Goal: Task Accomplishment & Management: Manage account settings

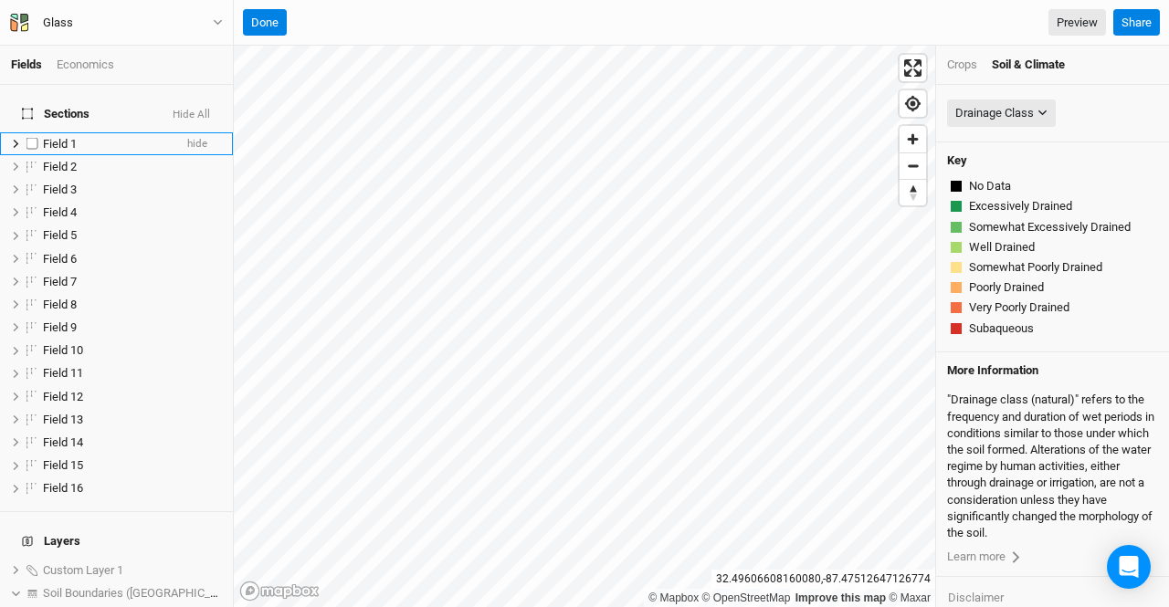
click at [60, 137] on span "Field 1" at bounding box center [60, 144] width 34 height 14
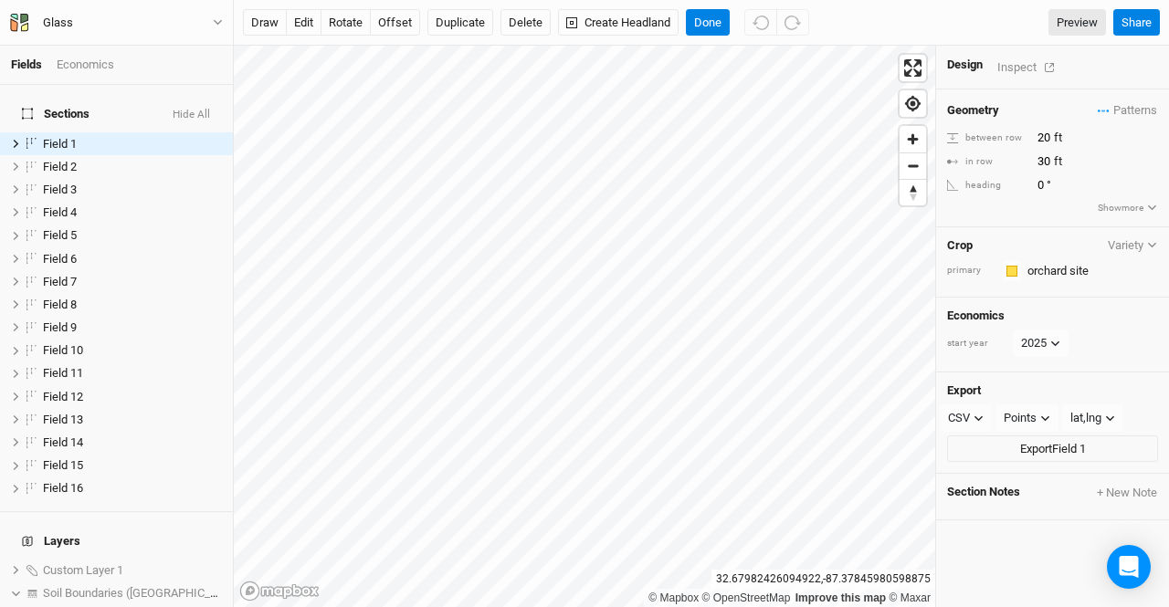
click at [1025, 59] on div "Inspect" at bounding box center [1029, 67] width 65 height 21
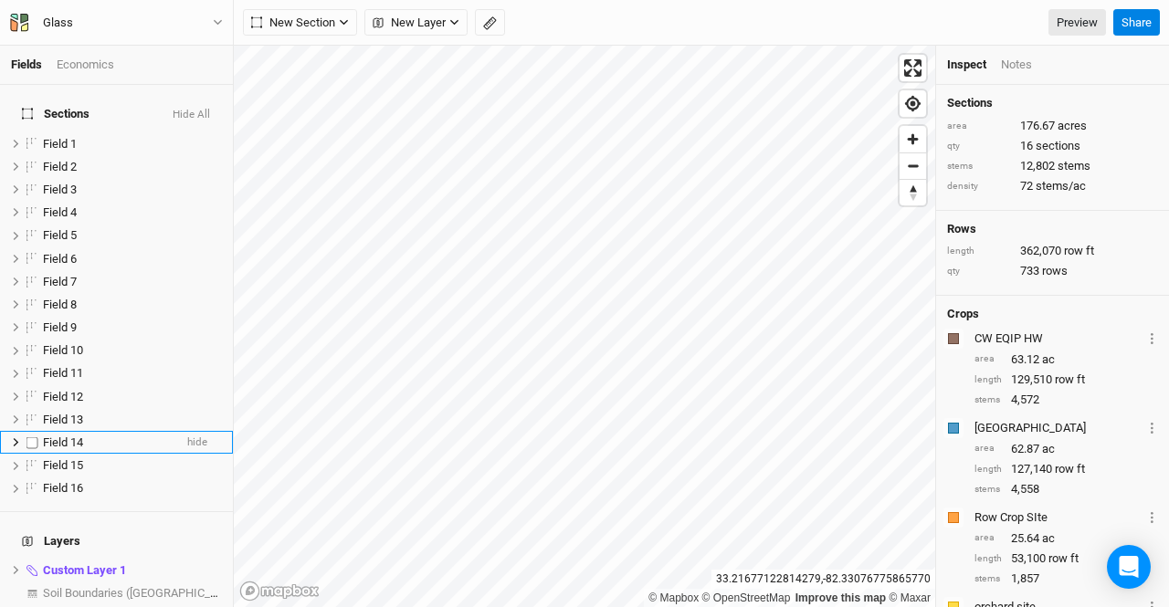
scroll to position [31, 0]
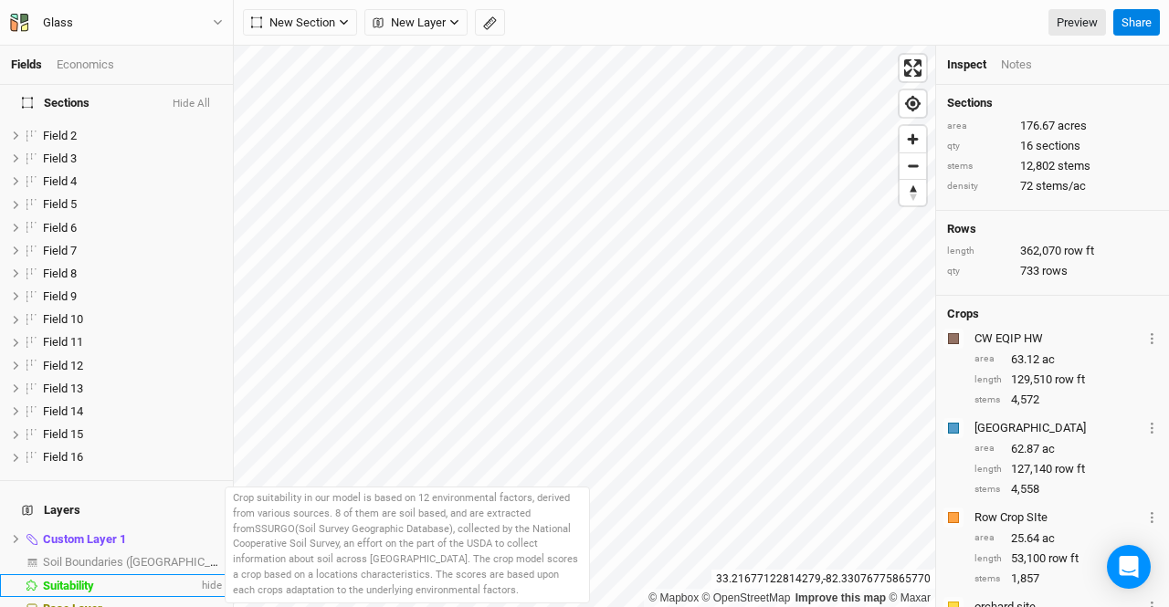
click at [79, 579] on span "Suitability" at bounding box center [68, 586] width 51 height 14
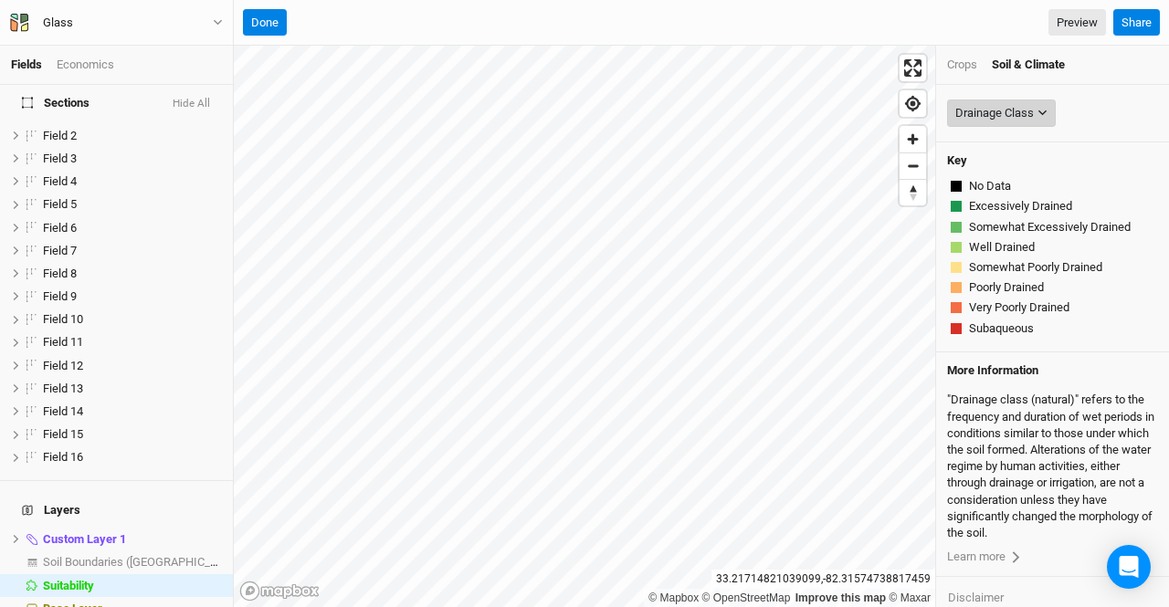
click at [996, 110] on div "Drainage Class" at bounding box center [994, 113] width 79 height 18
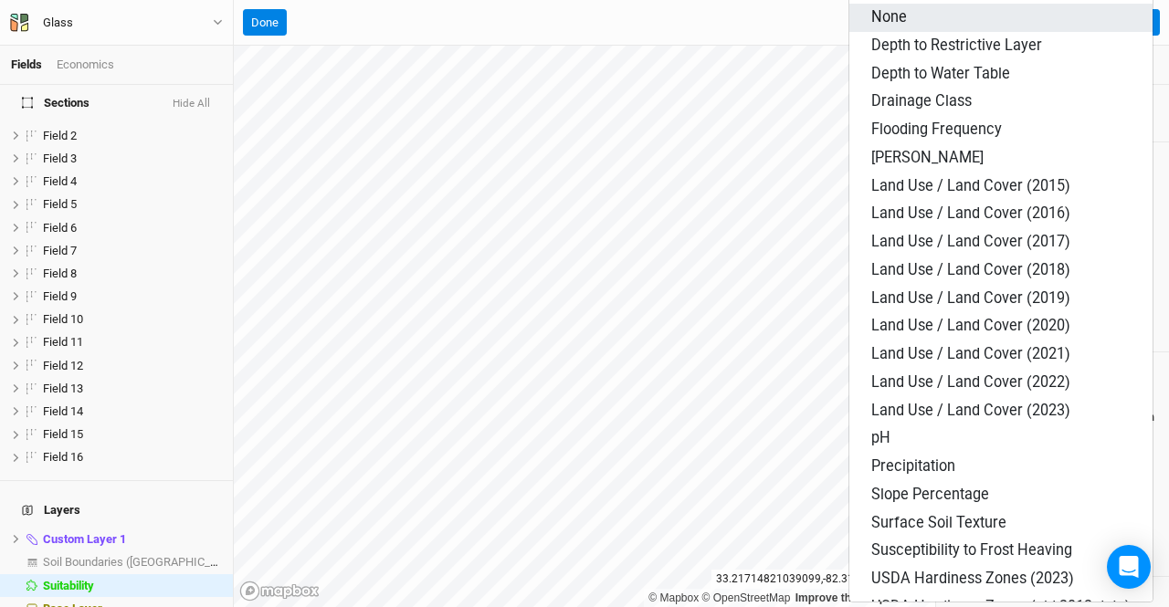
click at [893, 16] on span "None" at bounding box center [889, 16] width 36 height 17
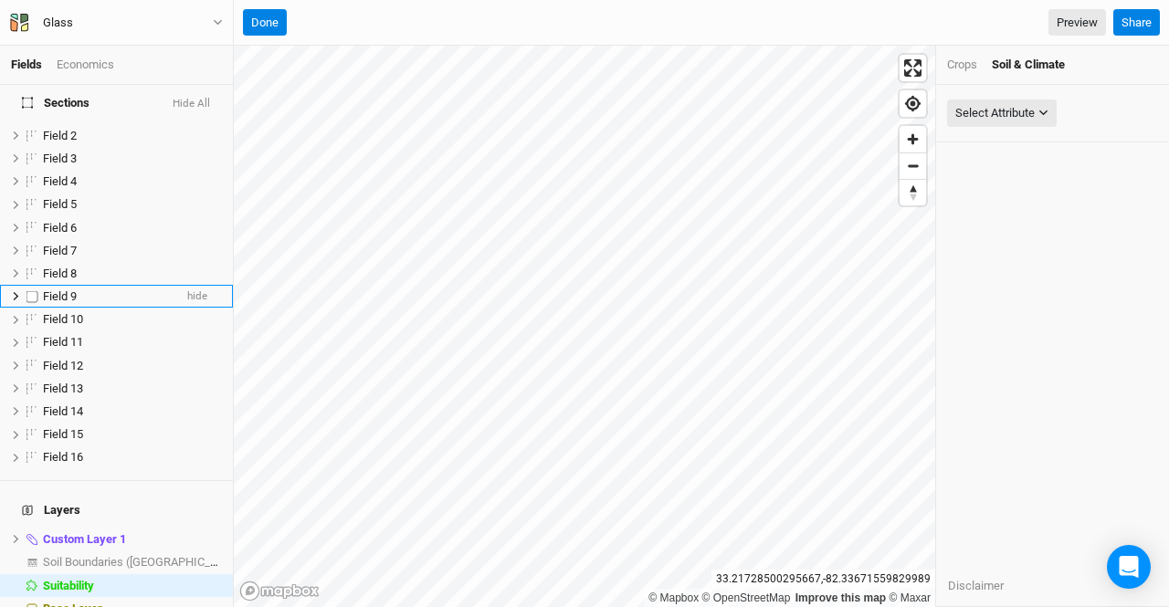
click at [62, 289] on span "Field 9" at bounding box center [60, 296] width 34 height 14
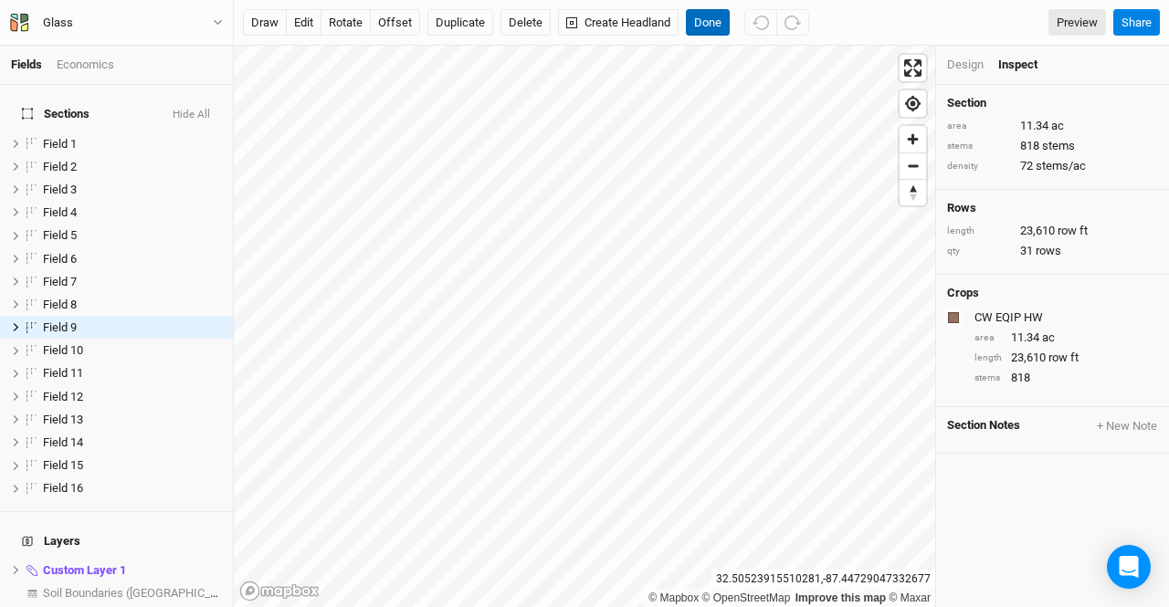
click at [704, 12] on button "Done" at bounding box center [708, 22] width 44 height 27
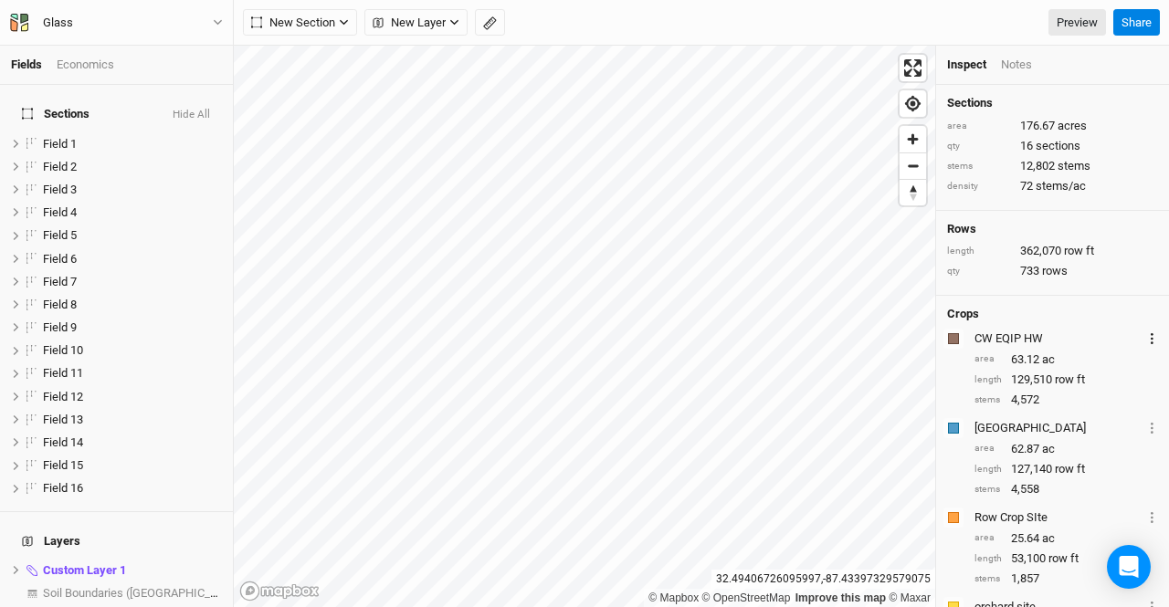
click at [1146, 339] on button "Layer 1" at bounding box center [1152, 338] width 12 height 21
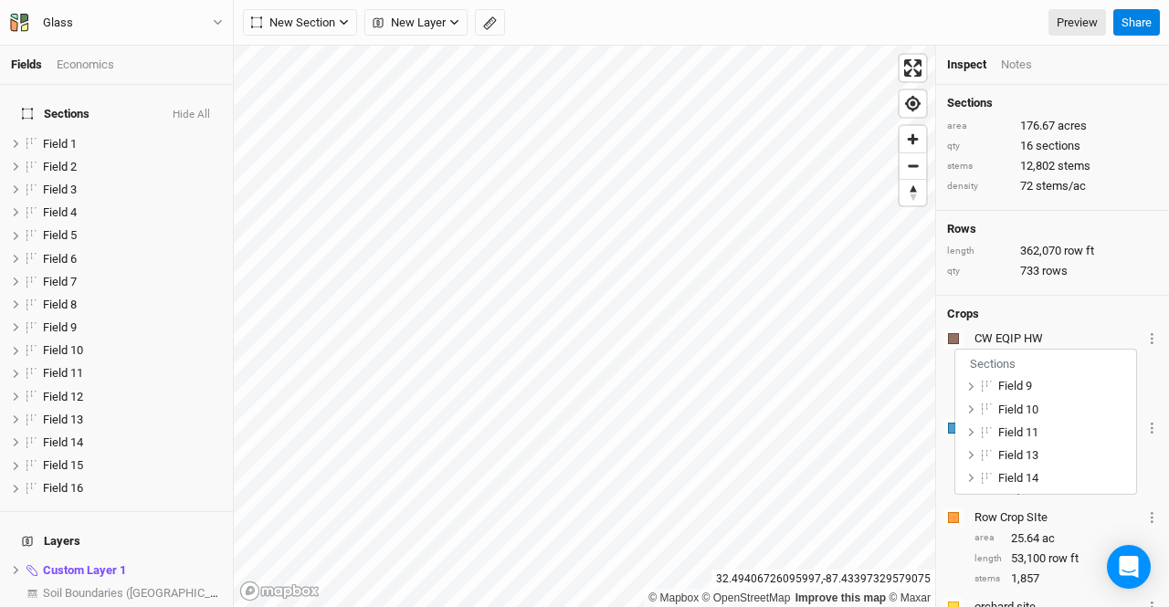
click at [1087, 297] on div "Crops Colors Brown Orange Yellow Green Blue Purple Pink Red CW EQIP HW Layer 1 …" at bounding box center [1052, 497] width 233 height 403
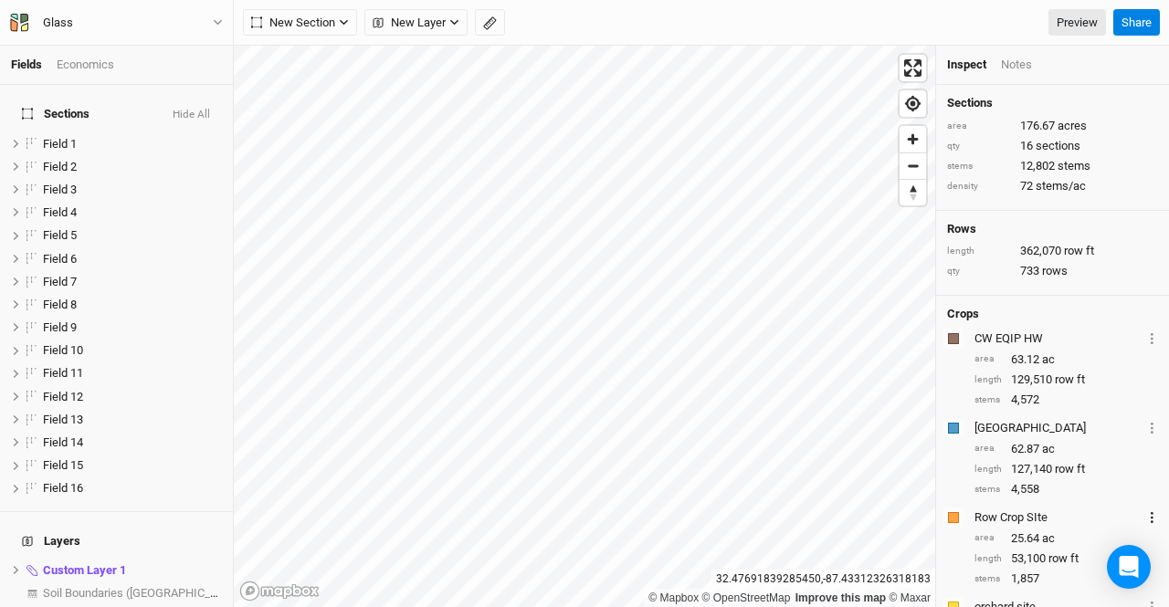
click at [1151, 517] on circle "button" at bounding box center [1152, 518] width 3 height 3
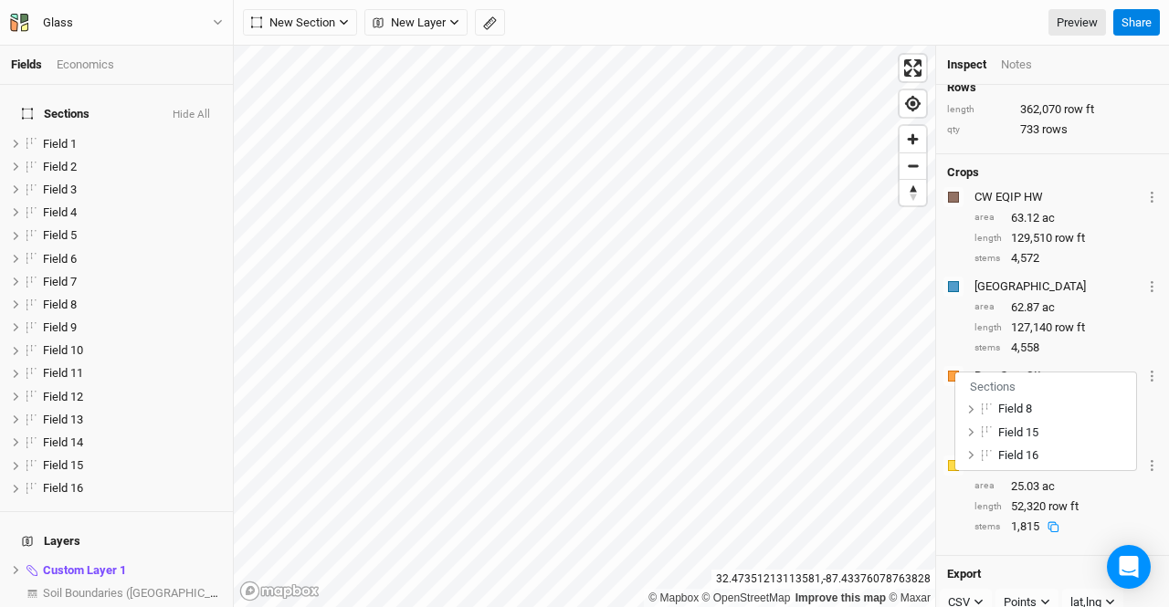
scroll to position [183, 0]
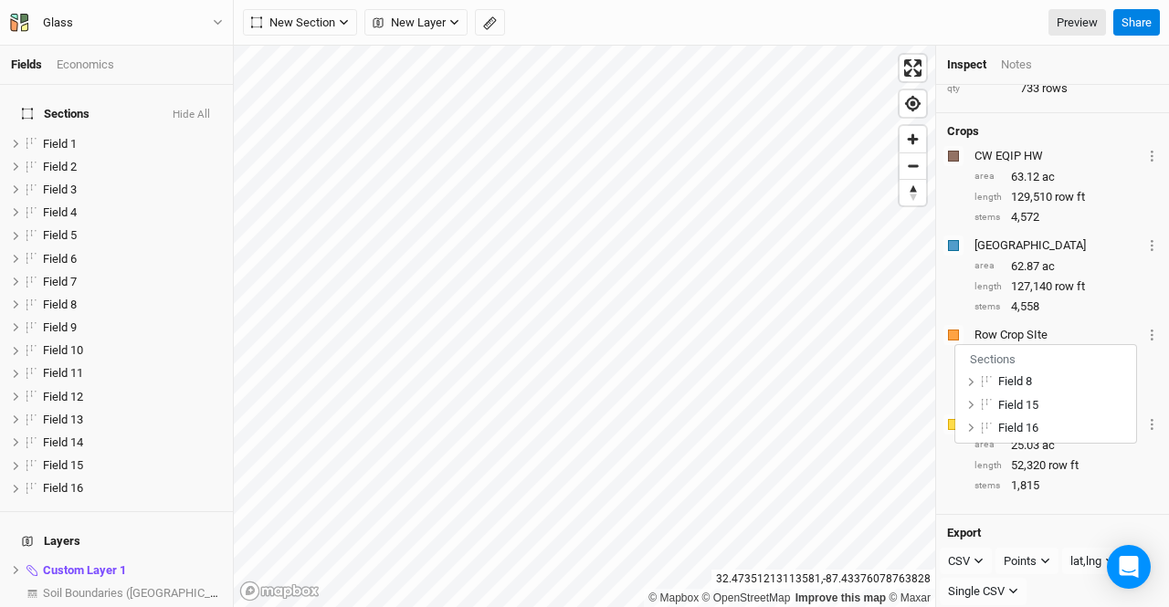
click at [1099, 317] on div "Crops Colors Brown Orange Yellow Green Blue Purple Pink Red CW EQIP HW Layer 1 …" at bounding box center [1052, 314] width 233 height 403
click at [1146, 240] on button "Layer 1" at bounding box center [1152, 245] width 12 height 21
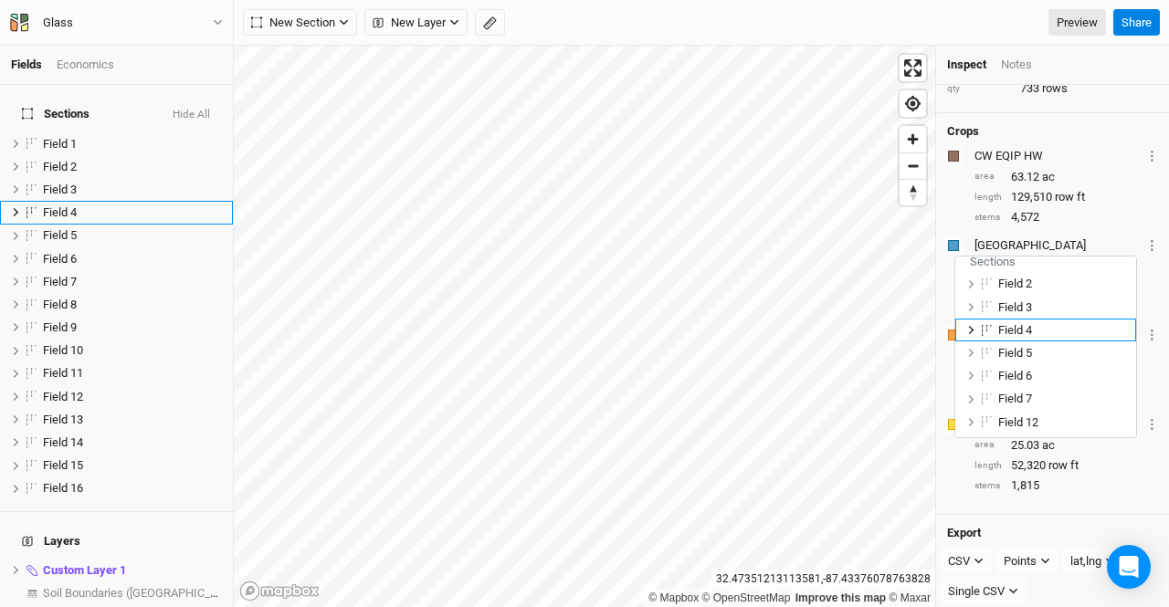
scroll to position [22, 0]
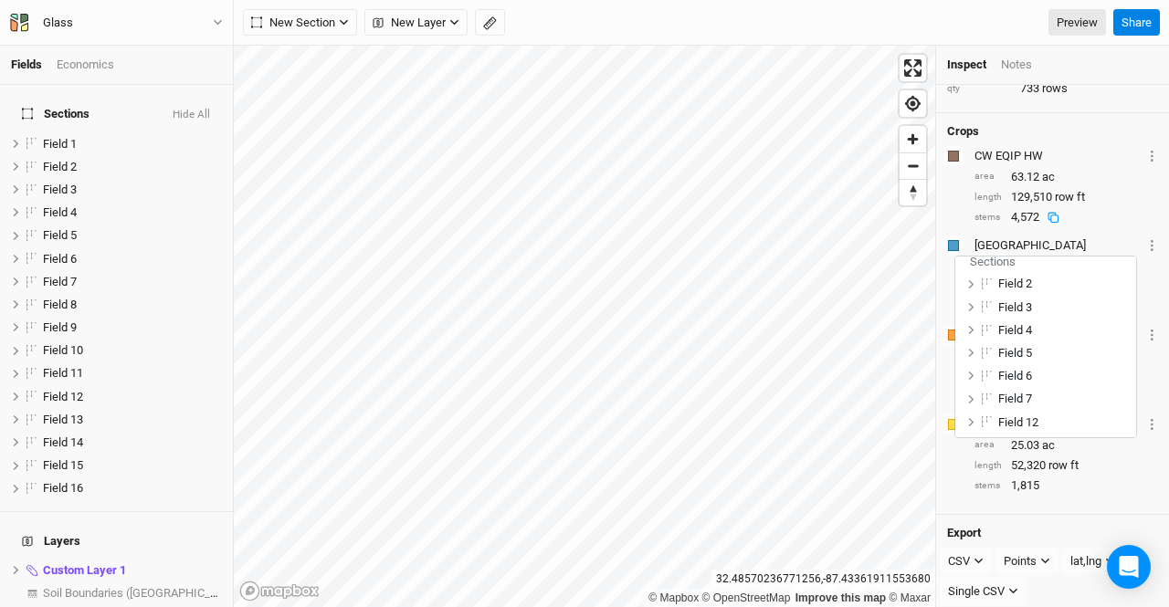
click at [1113, 215] on div "stems 4,572" at bounding box center [1066, 217] width 184 height 16
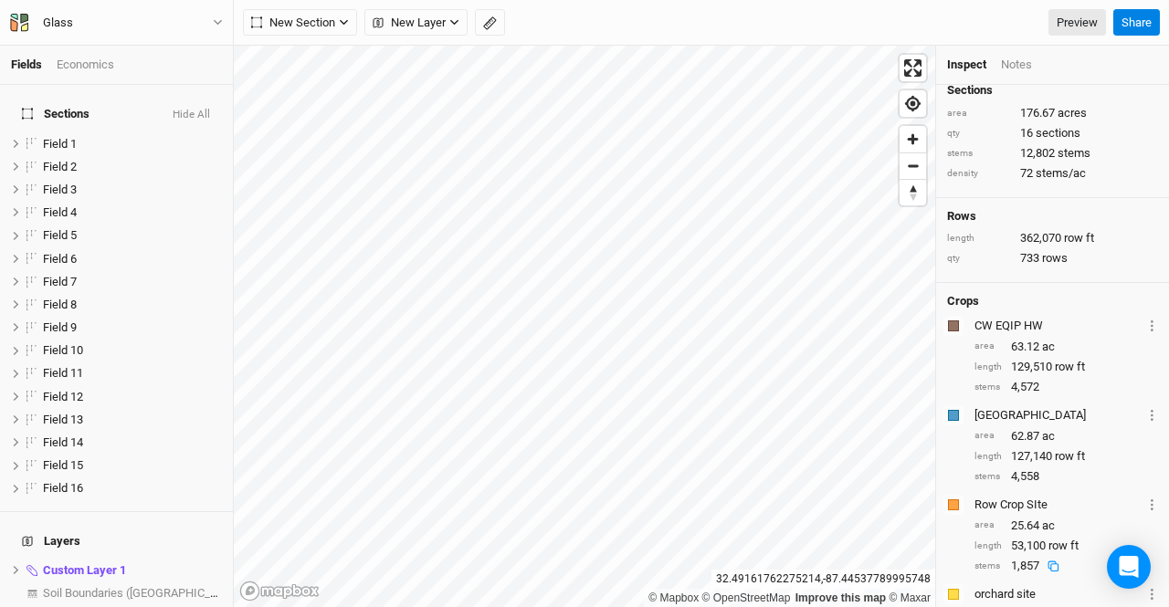
scroll to position [0, 0]
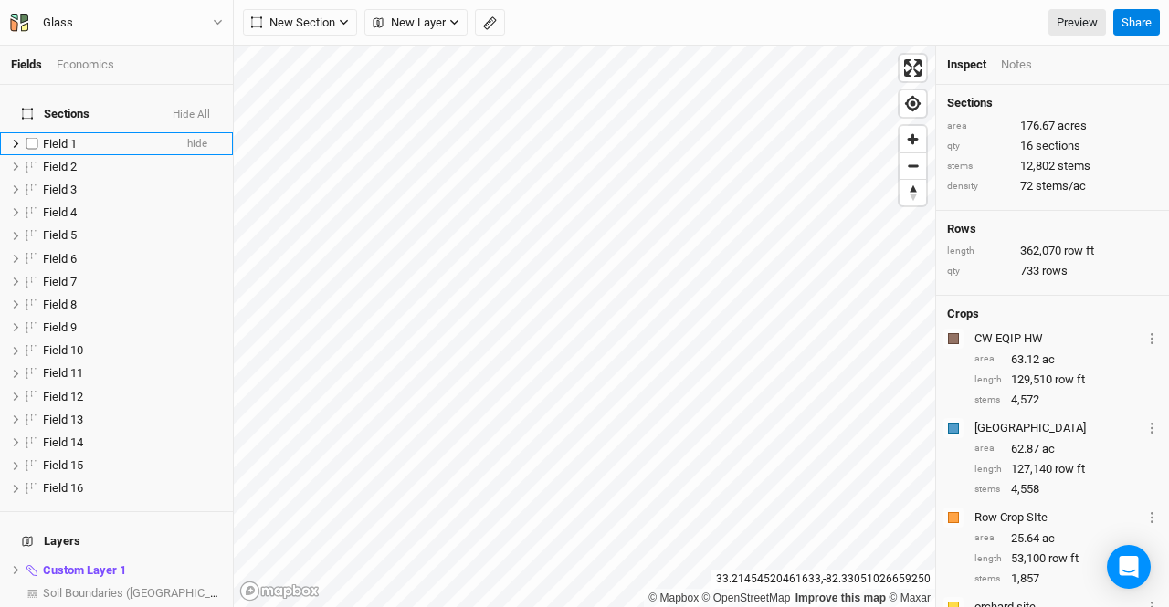
click at [73, 137] on span "Field 1" at bounding box center [60, 144] width 34 height 14
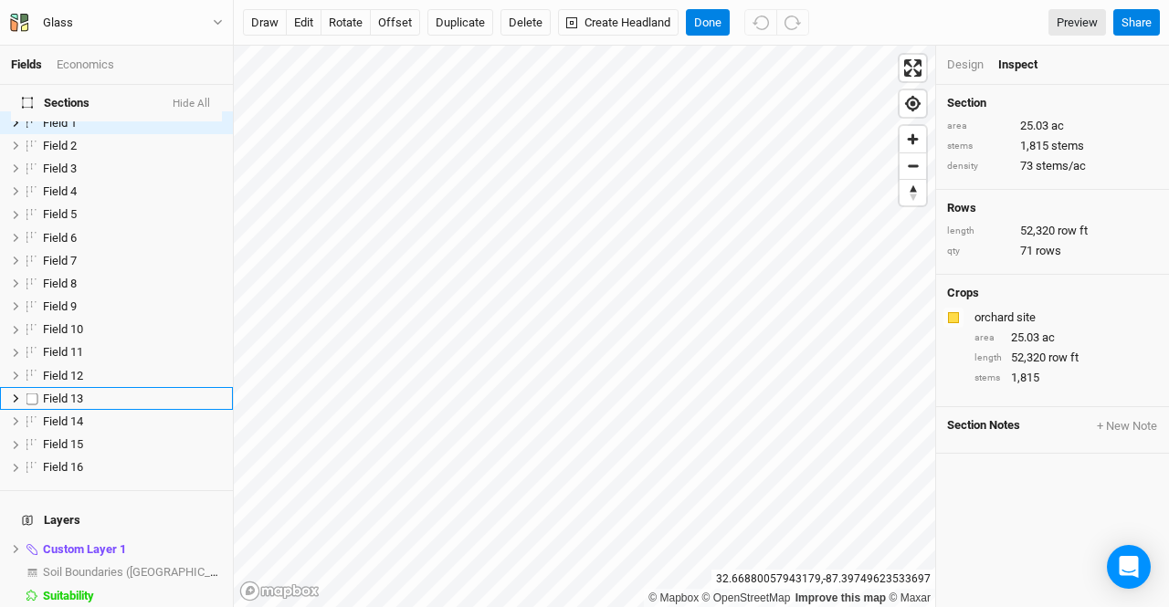
scroll to position [31, 0]
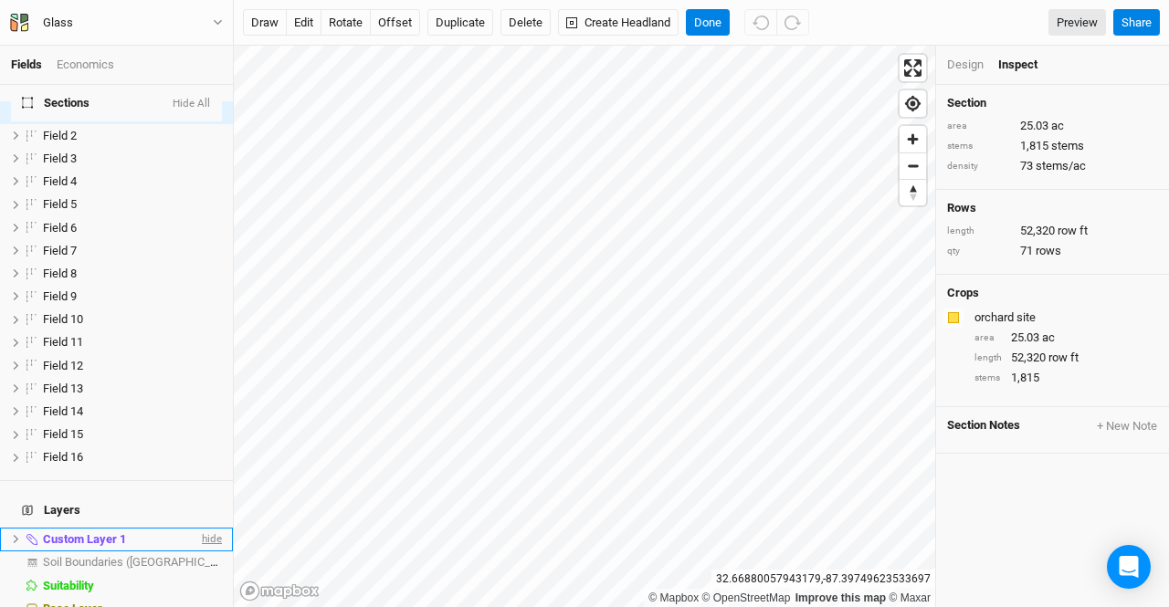
click at [198, 528] on span "hide" at bounding box center [210, 539] width 24 height 23
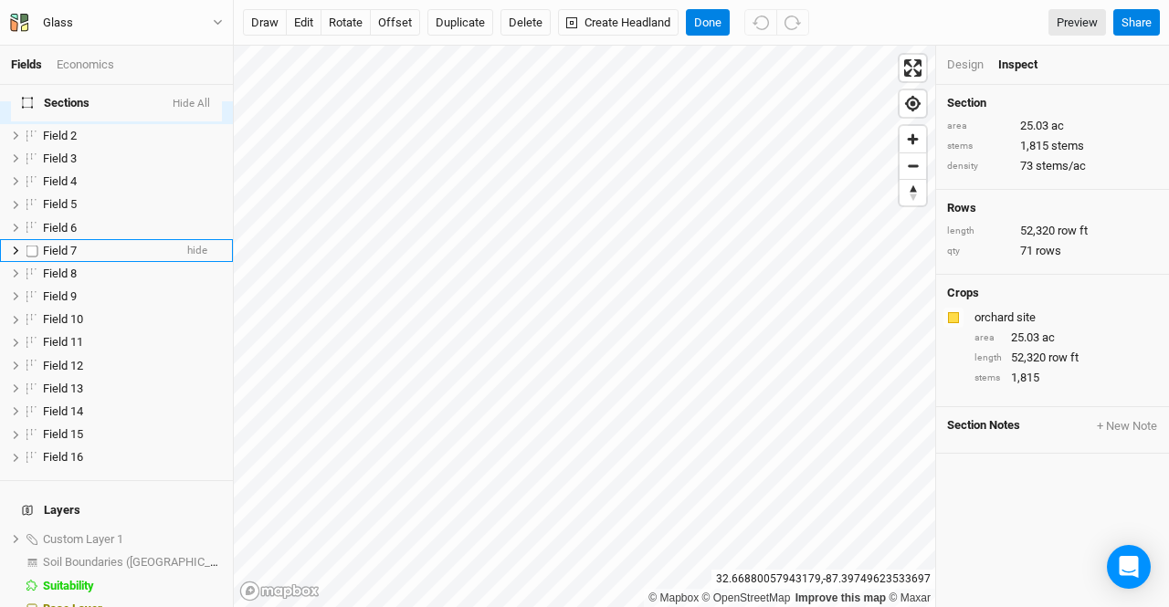
scroll to position [0, 0]
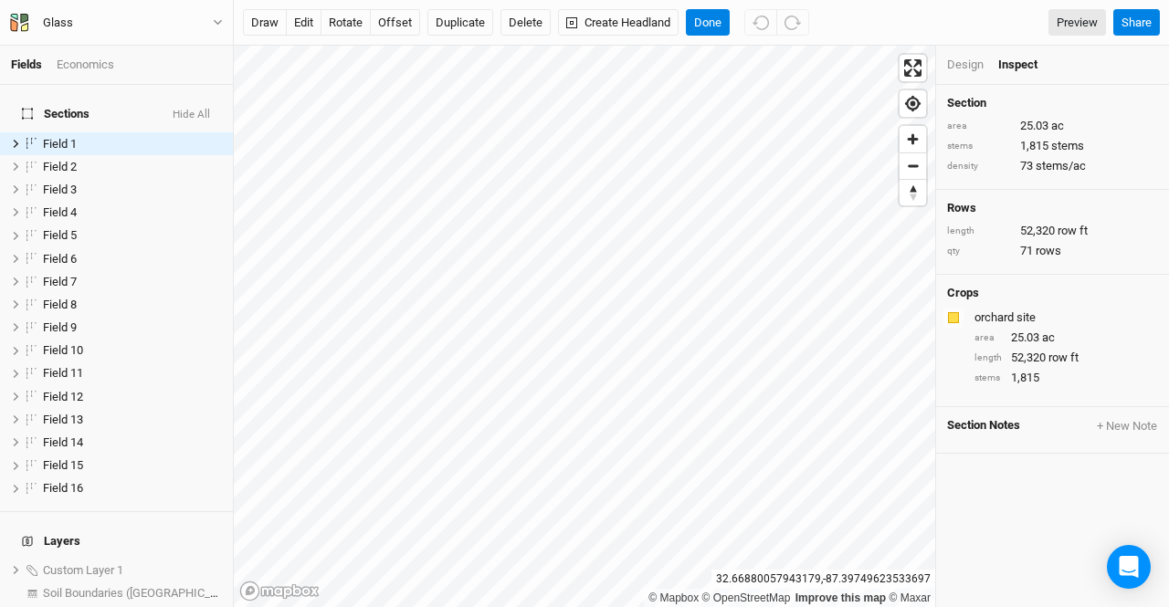
click at [185, 109] on button "Hide All" at bounding box center [191, 115] width 39 height 13
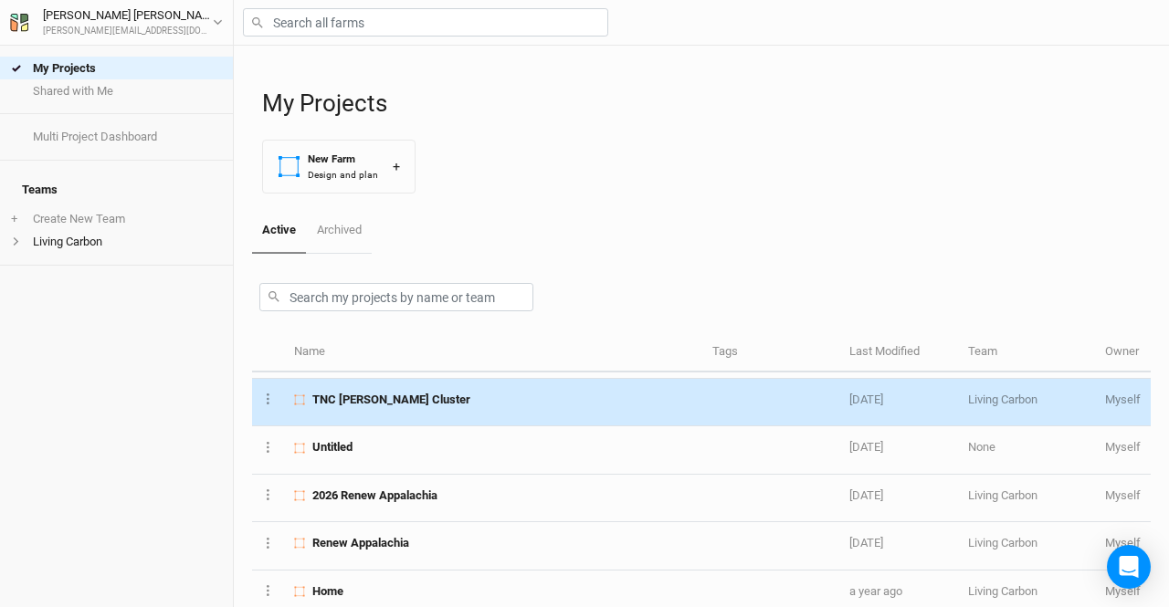
scroll to position [577, 0]
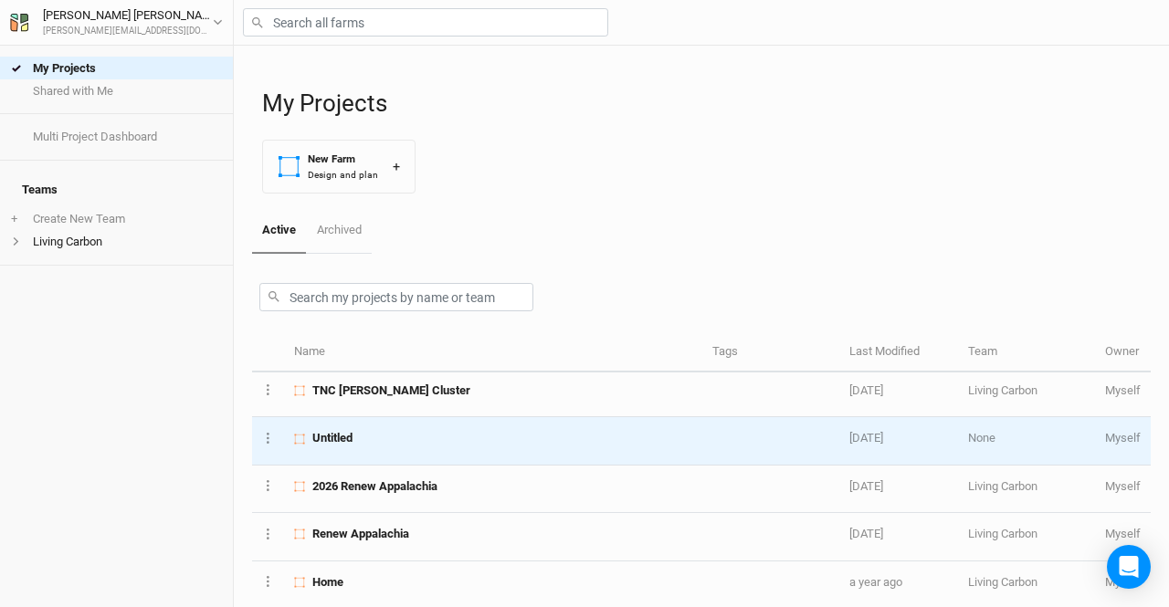
click at [380, 436] on td "Untitled" at bounding box center [493, 440] width 418 height 47
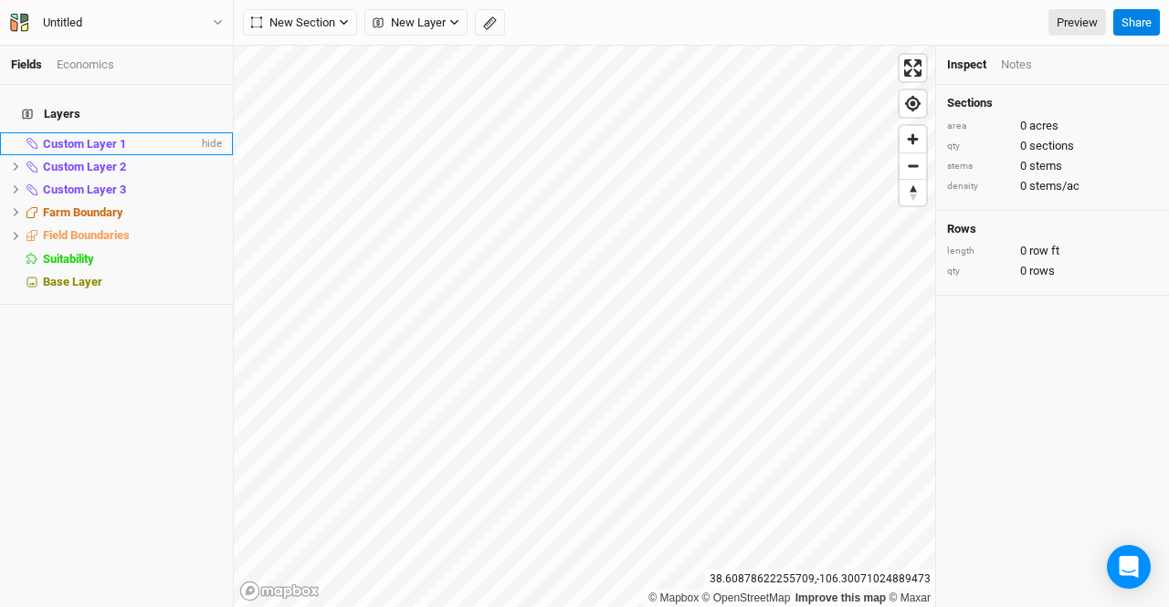
click at [99, 137] on span "Custom Layer 1" at bounding box center [84, 144] width 83 height 14
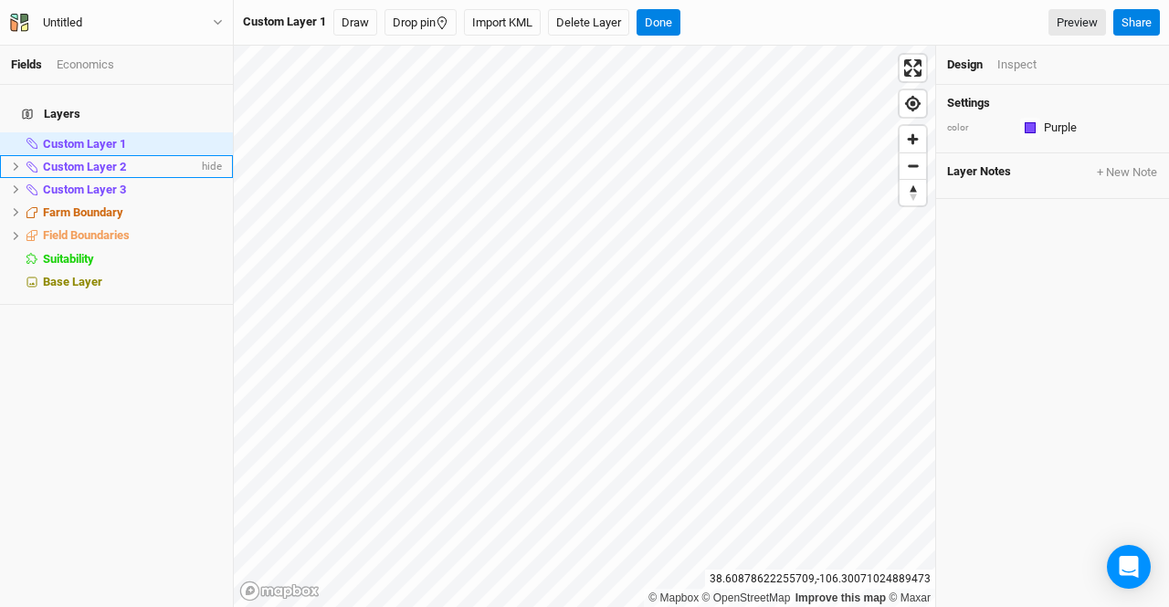
click at [13, 162] on icon at bounding box center [16, 167] width 10 height 10
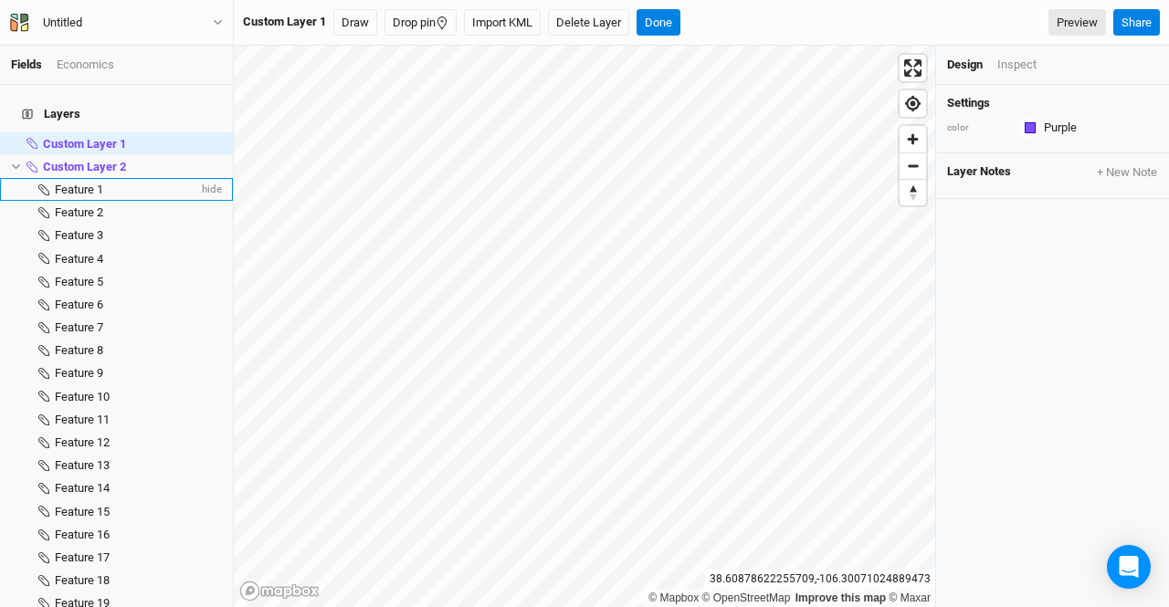
click at [75, 183] on span "Feature 1" at bounding box center [79, 190] width 48 height 14
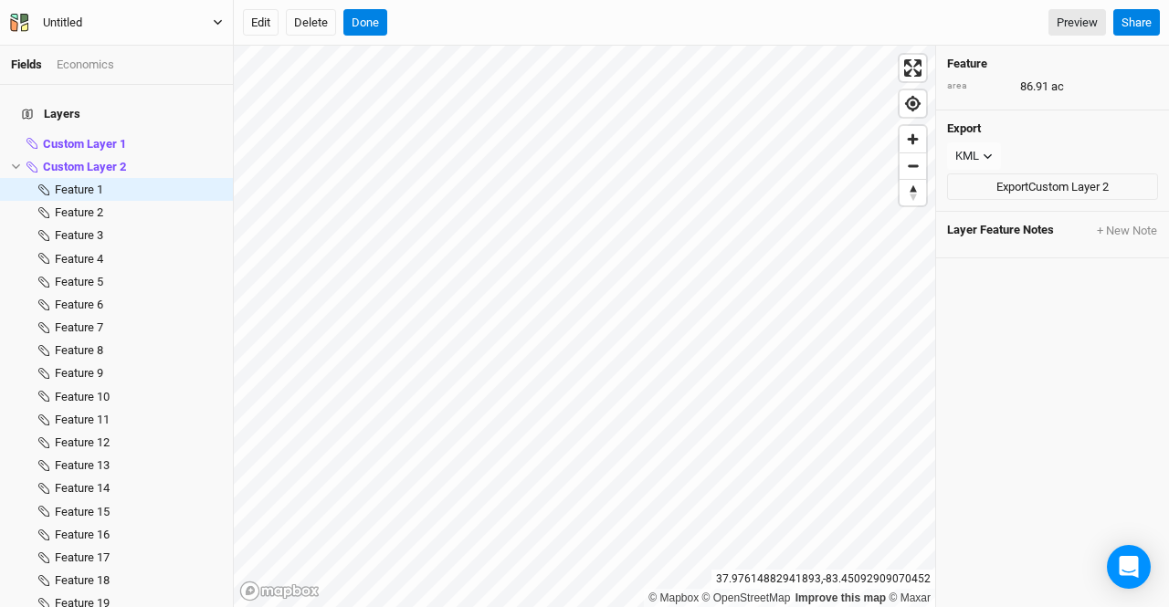
click at [215, 20] on icon "button" at bounding box center [218, 22] width 8 height 5
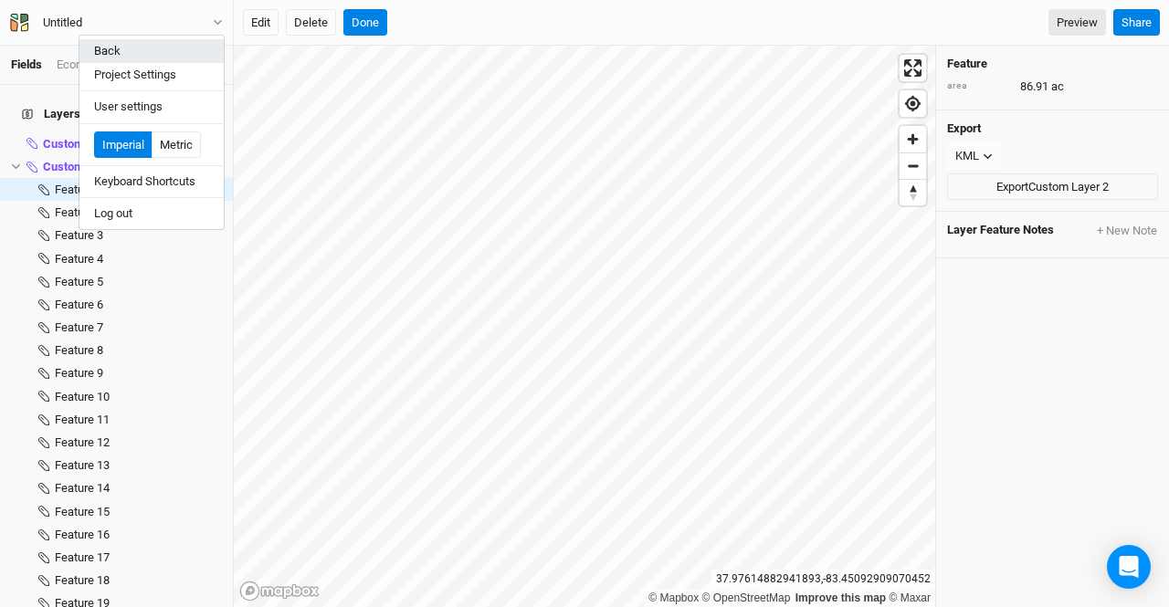
click at [117, 47] on button "Back" at bounding box center [151, 51] width 144 height 24
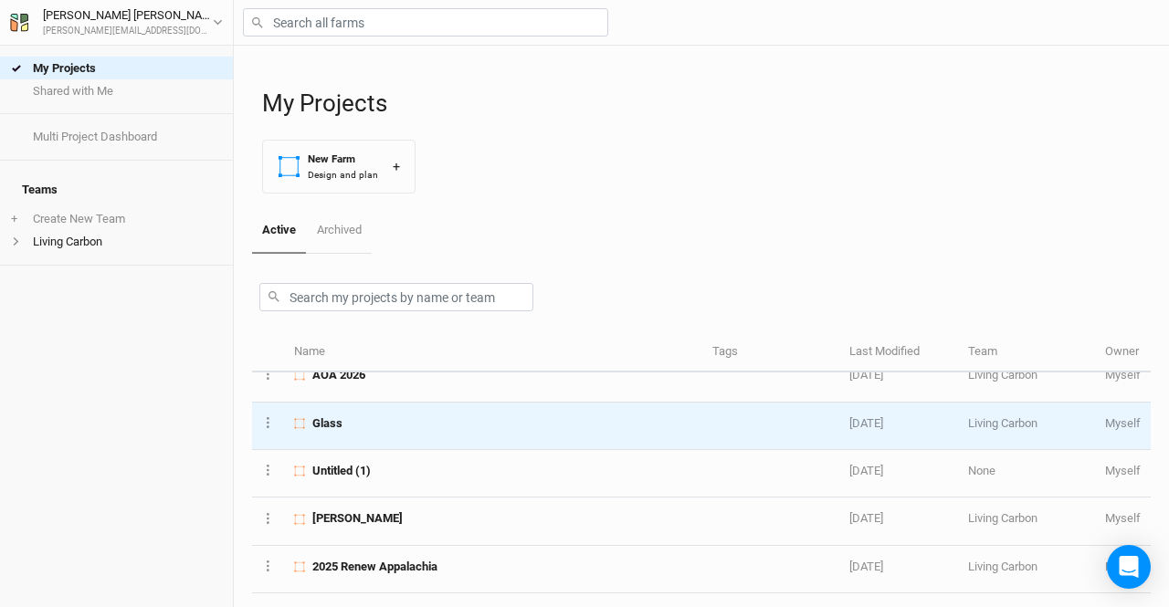
scroll to position [91, 0]
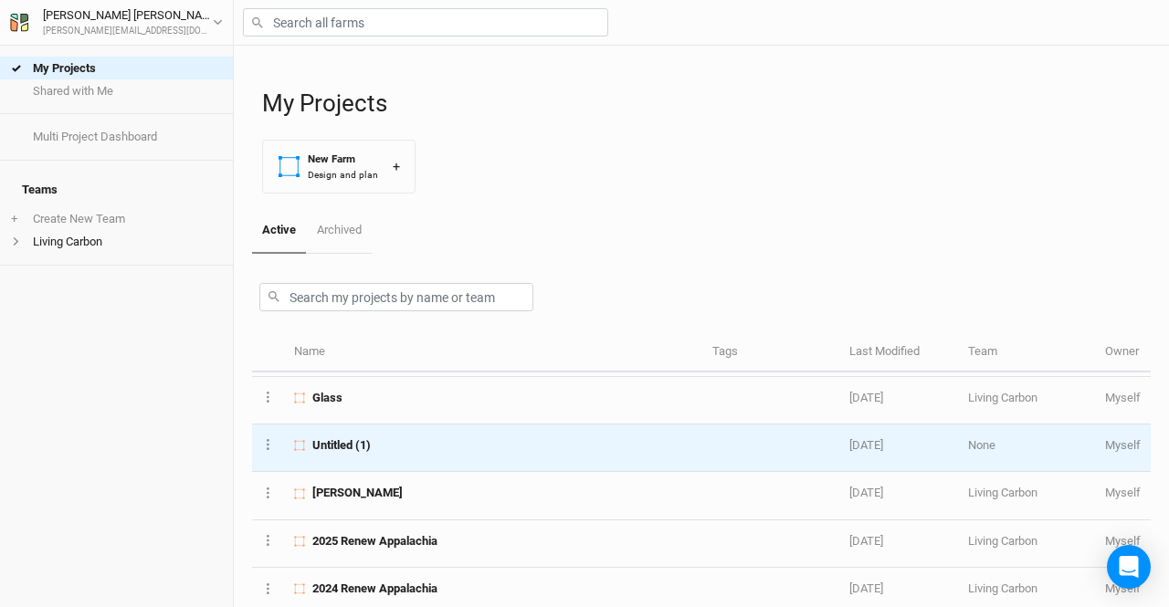
click at [367, 441] on span "Untitled (1)" at bounding box center [341, 445] width 58 height 16
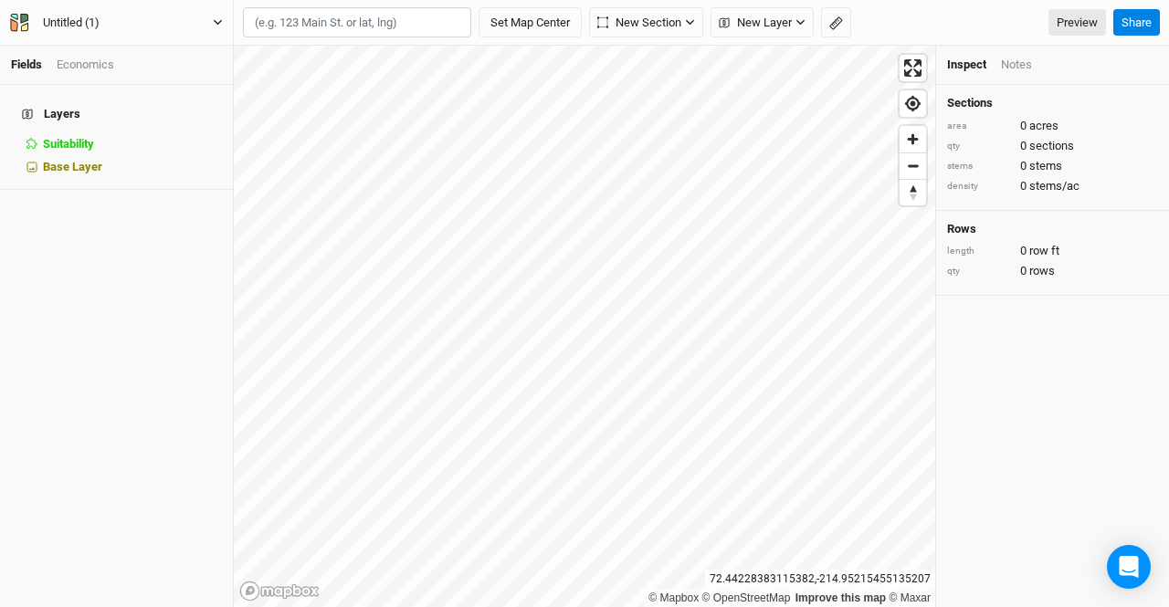
click at [222, 19] on icon "button" at bounding box center [218, 22] width 10 height 10
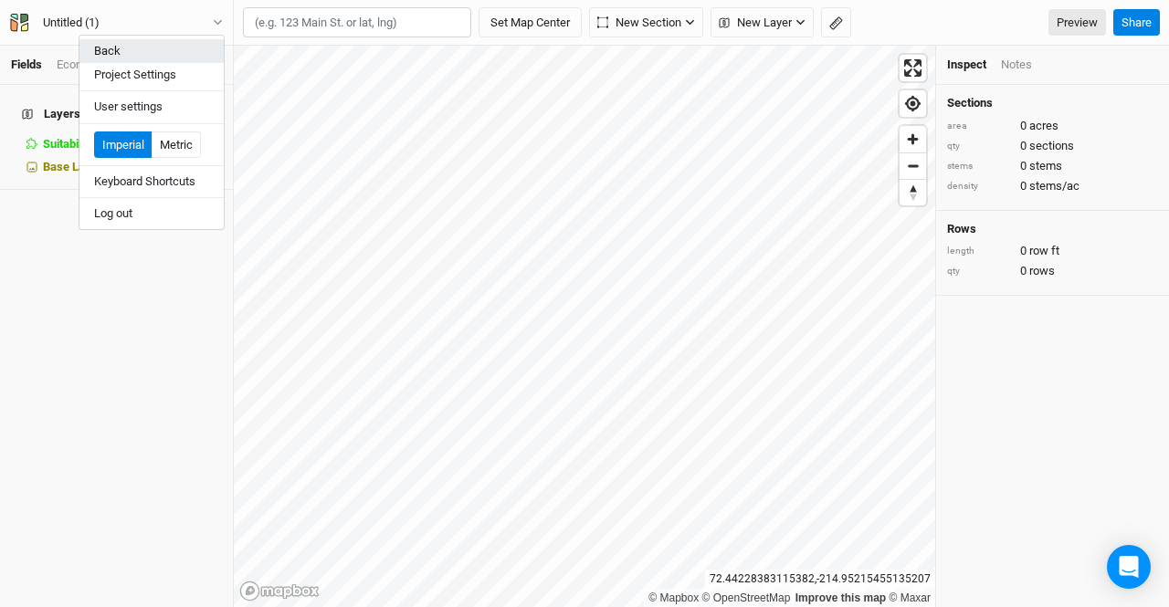
click at [115, 47] on button "Back" at bounding box center [151, 51] width 144 height 24
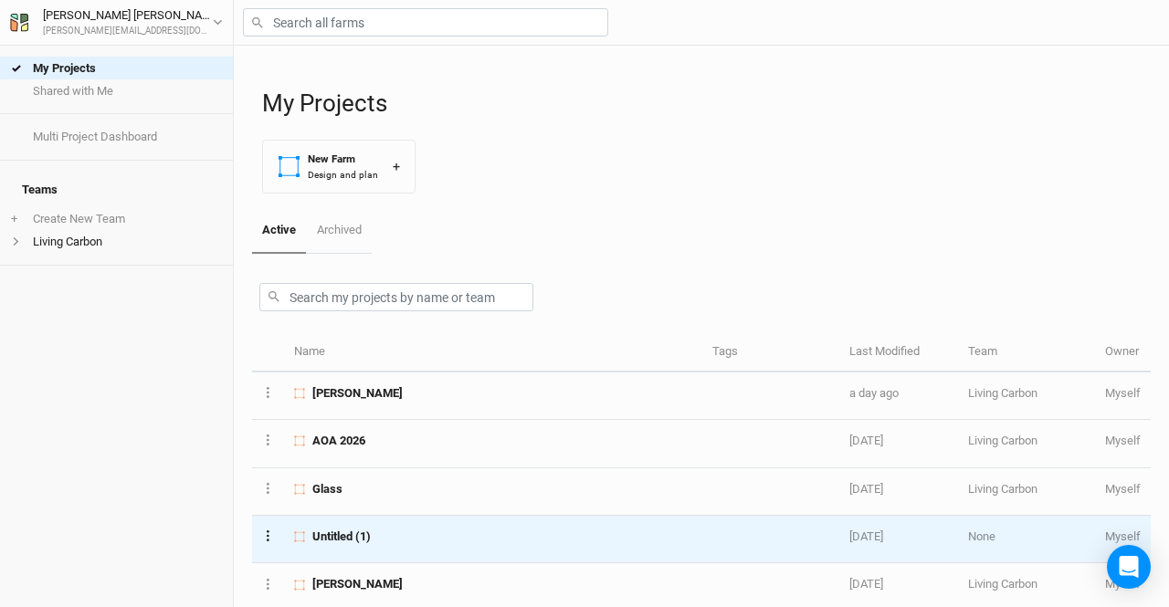
click at [270, 531] on button "Layer 1" at bounding box center [268, 535] width 12 height 21
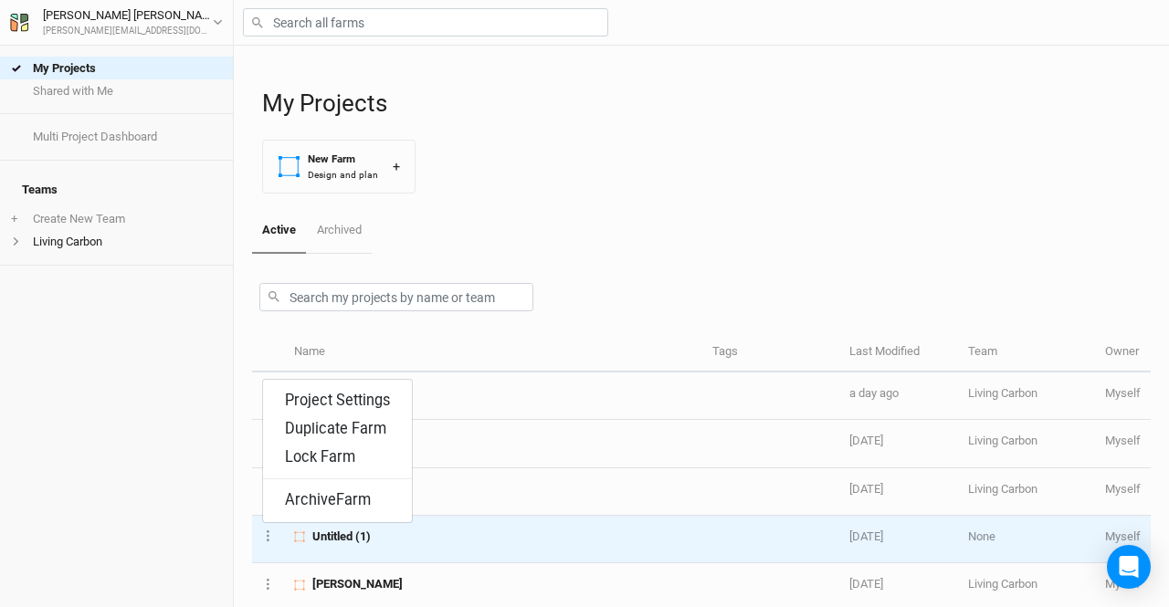
click at [391, 534] on div "Untitled (1)" at bounding box center [492, 537] width 397 height 16
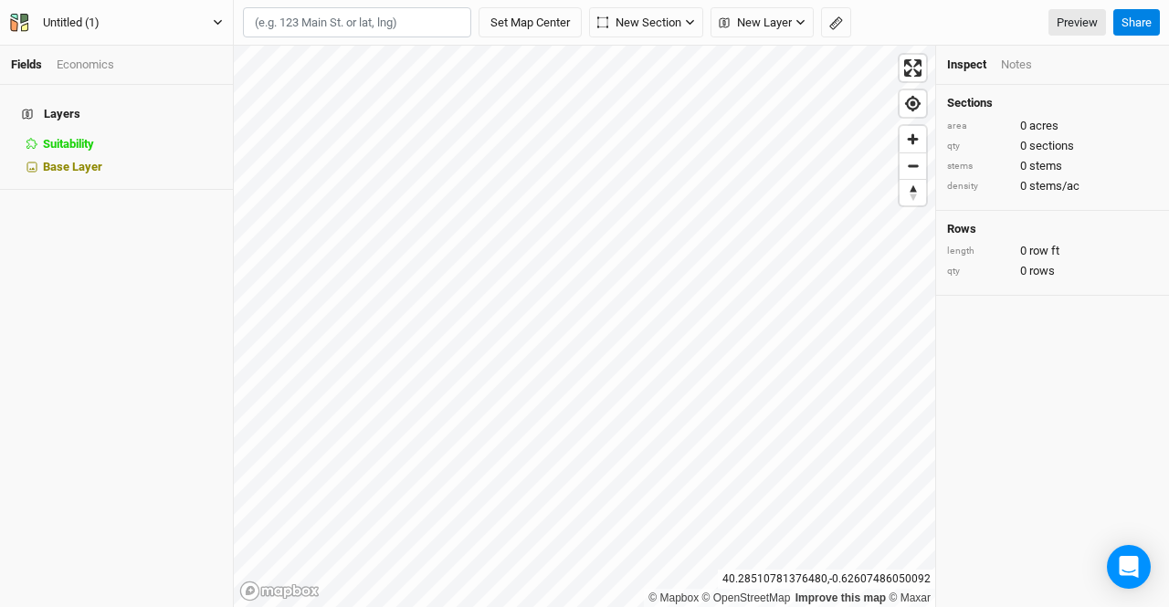
click at [212, 24] on button "Untitled (1)" at bounding box center [116, 23] width 215 height 20
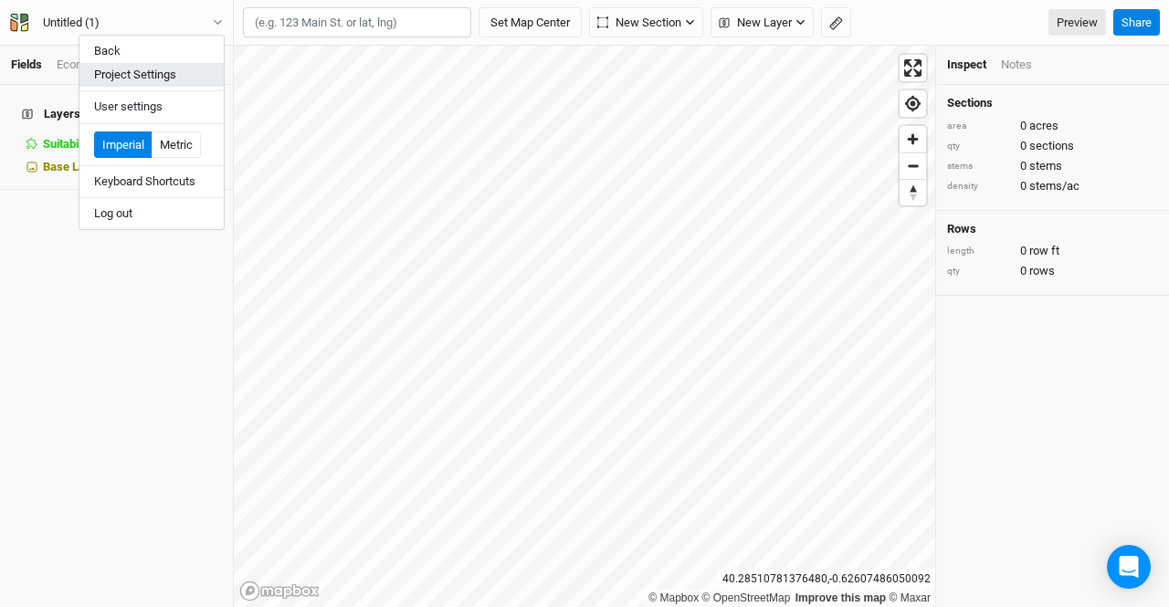
click at [144, 74] on button "Project Settings" at bounding box center [151, 75] width 144 height 24
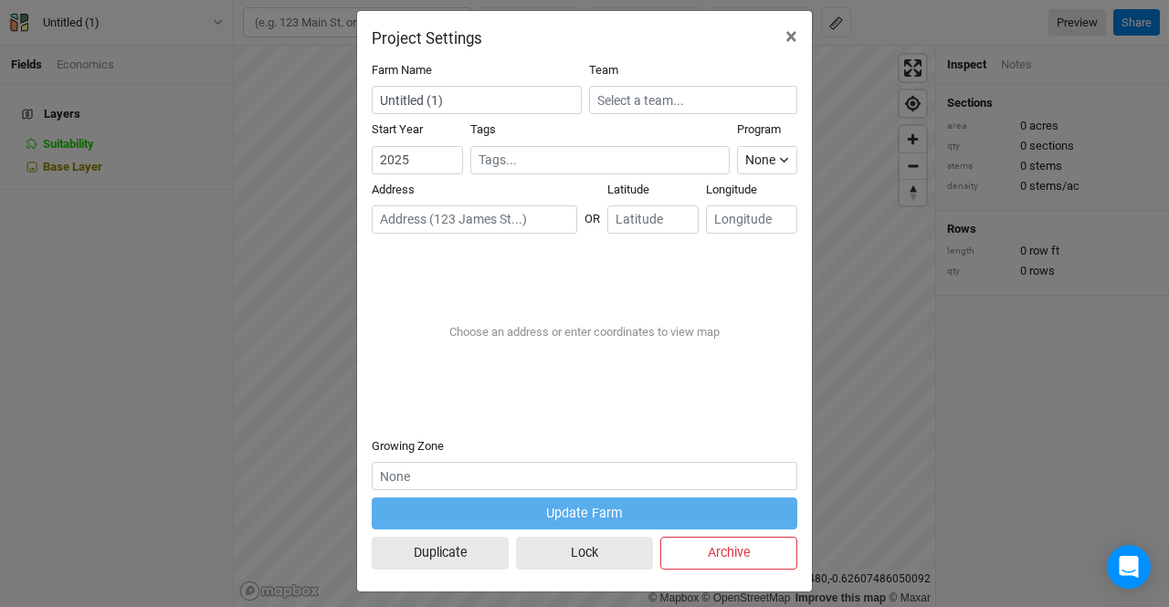
scroll to position [24, 0]
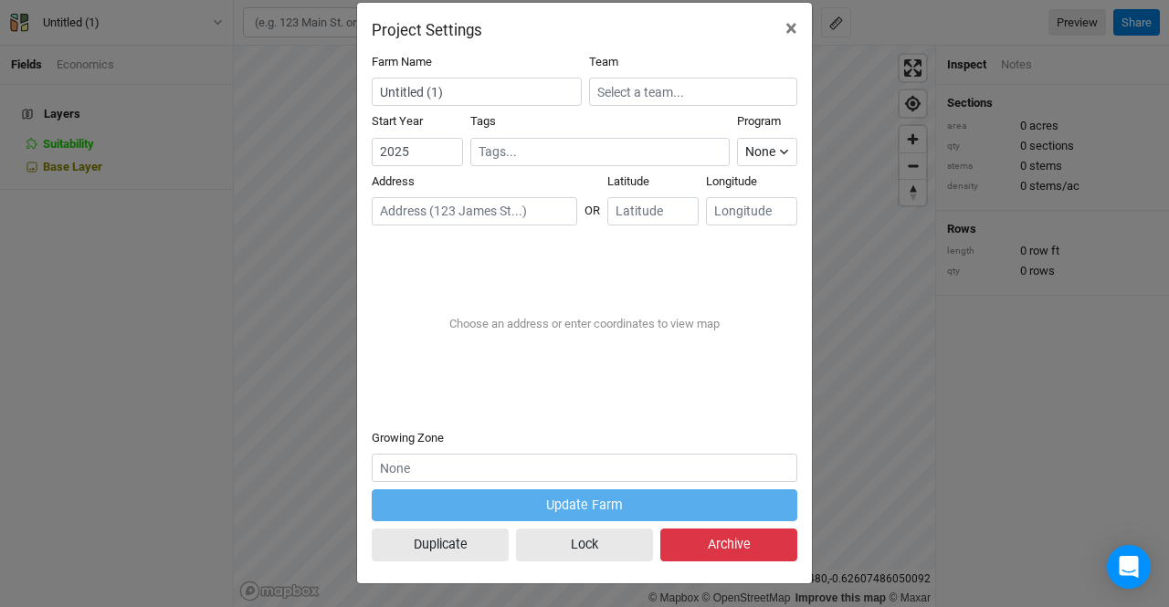
click at [727, 545] on button "Archive" at bounding box center [728, 545] width 137 height 32
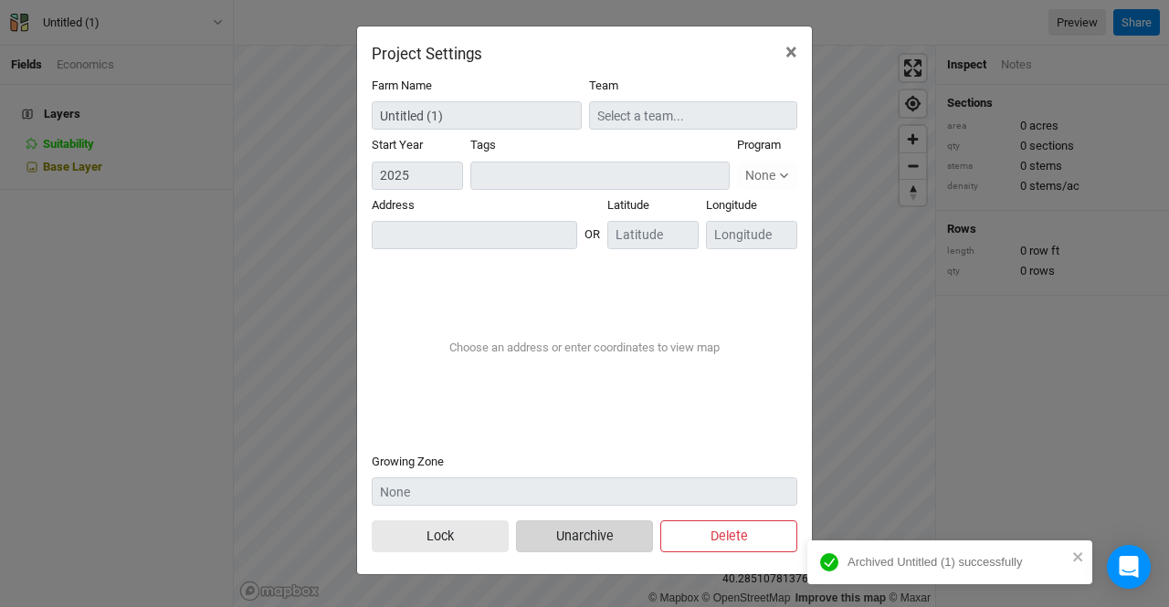
scroll to position [0, 0]
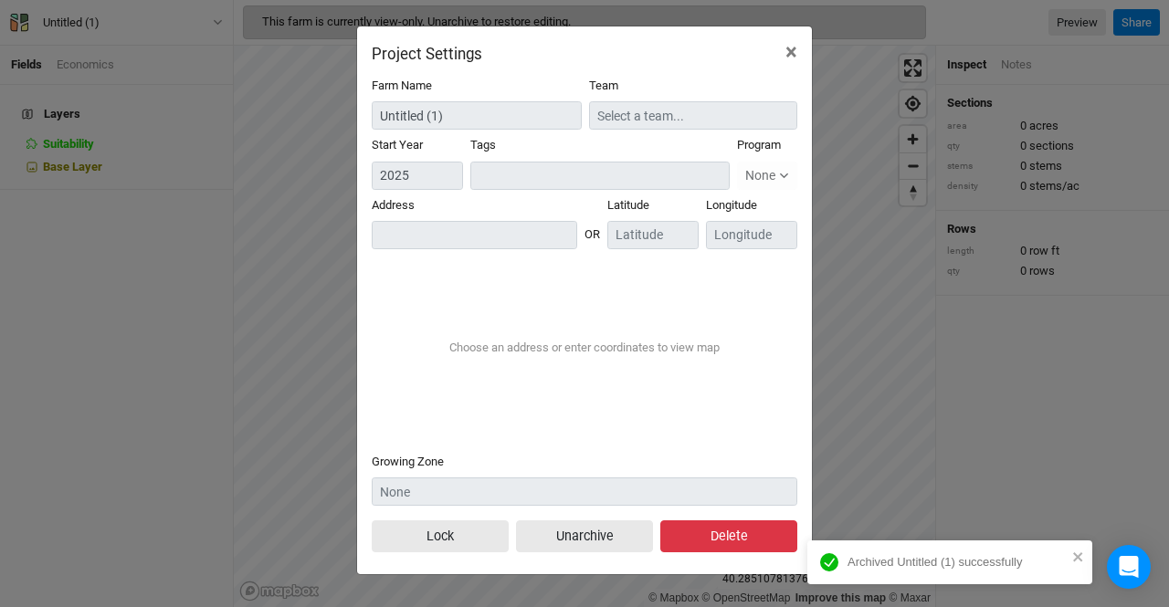
click at [720, 539] on button "Delete" at bounding box center [728, 536] width 137 height 32
click at [718, 528] on button "Delete Permanently" at bounding box center [711, 536] width 171 height 32
